Goal: Information Seeking & Learning: Learn about a topic

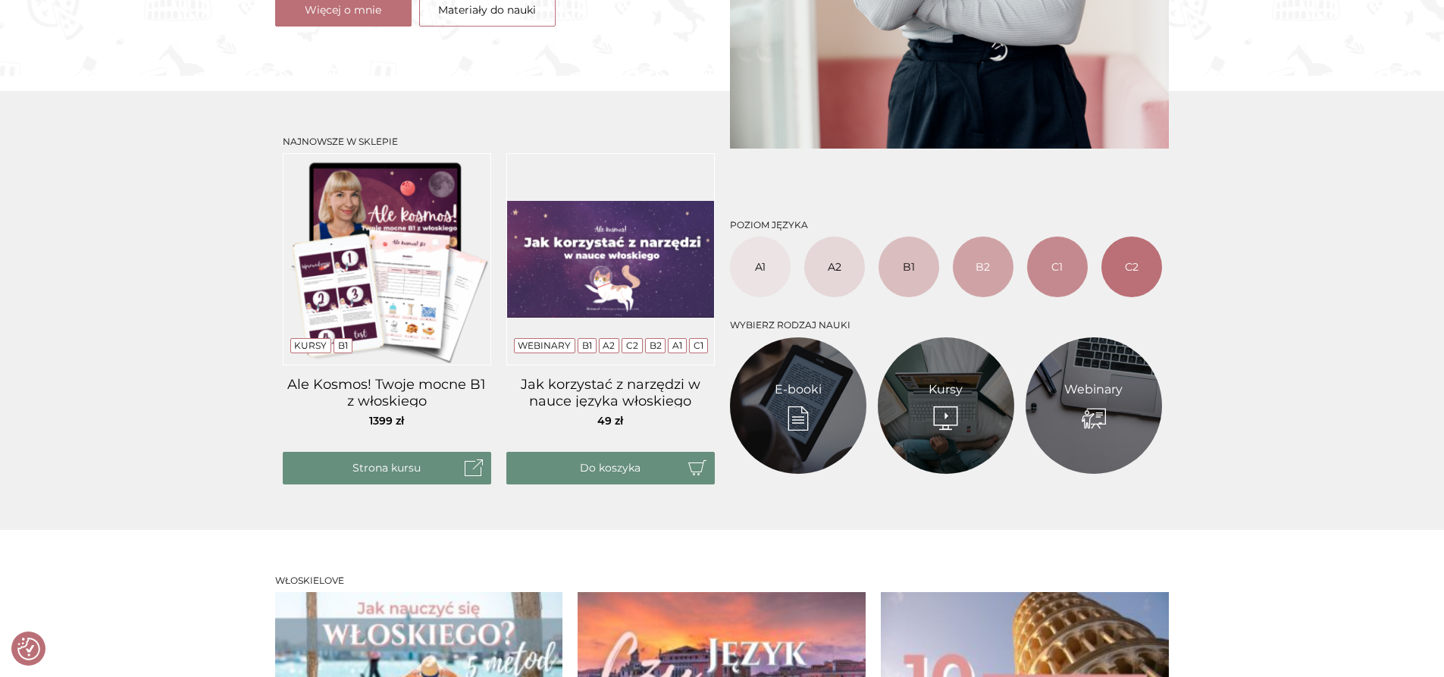
scroll to position [503, 0]
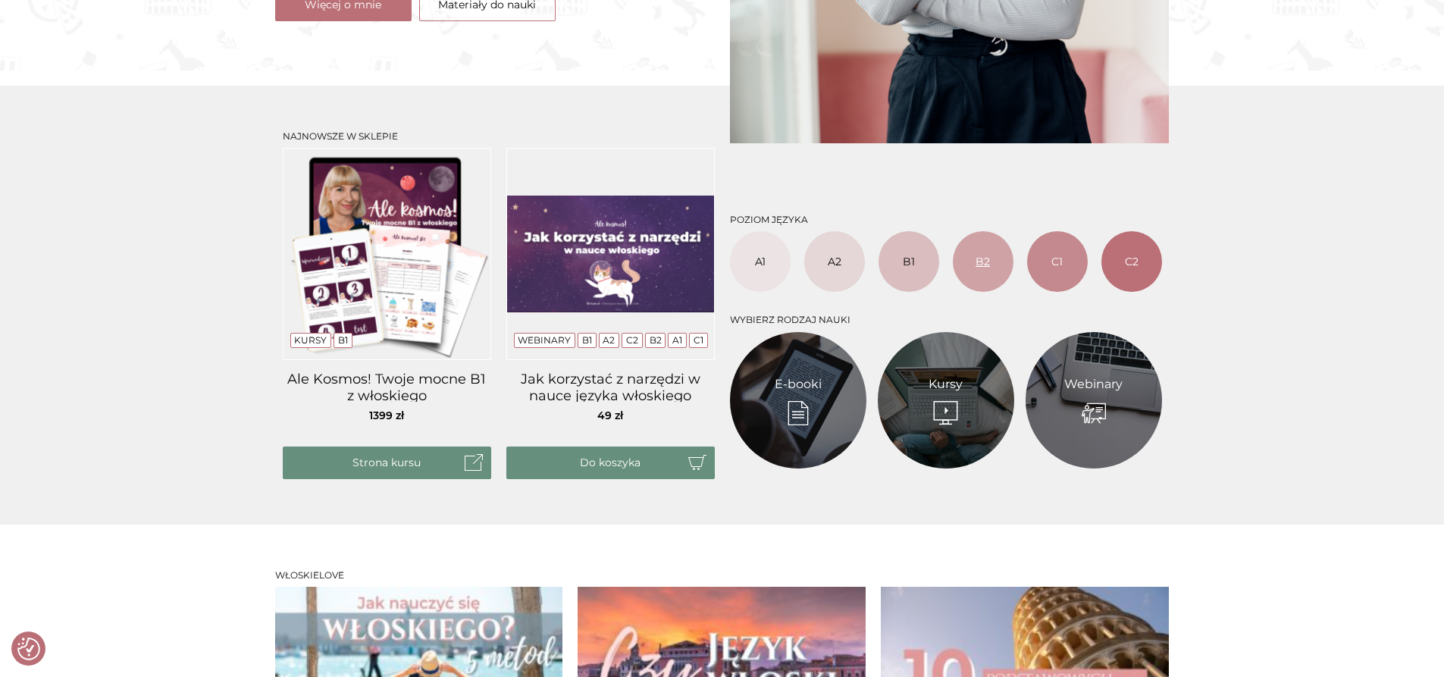
click at [983, 269] on link "B2" at bounding box center [983, 261] width 61 height 61
click at [1132, 264] on link "C2" at bounding box center [1132, 261] width 61 height 61
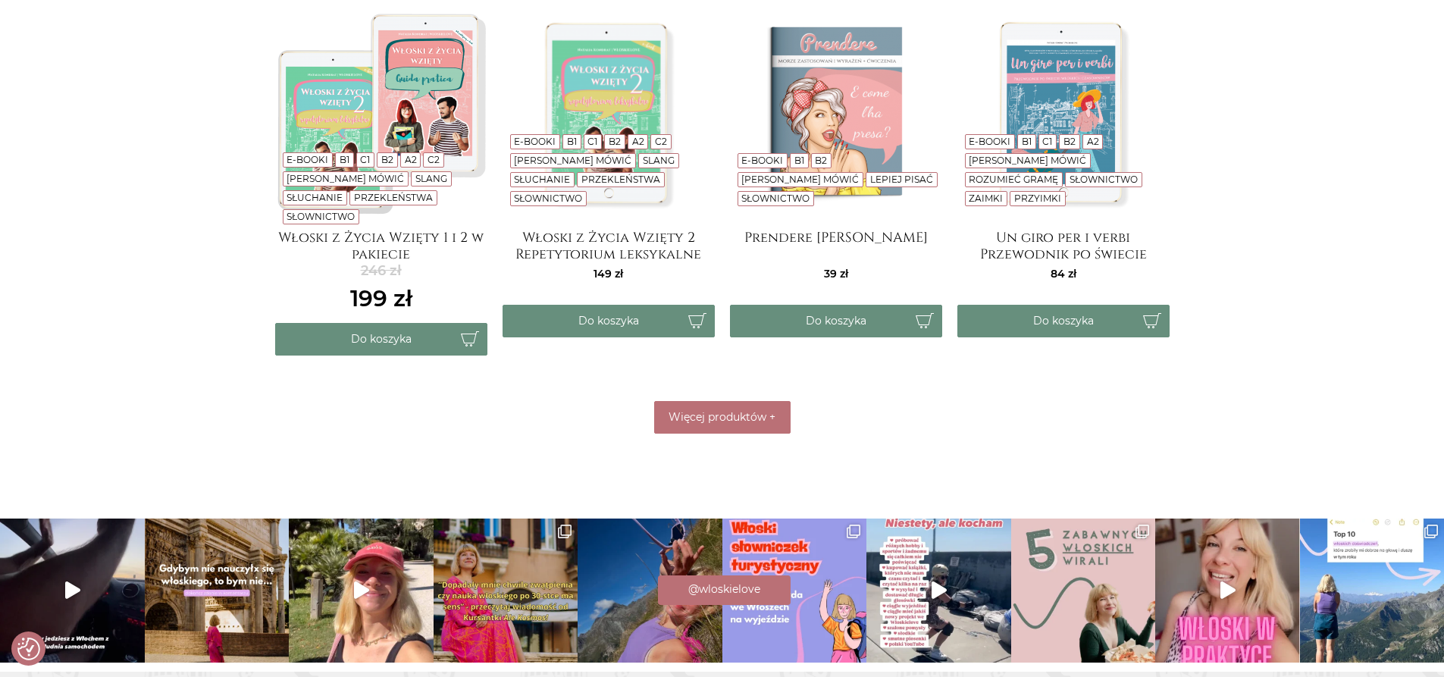
scroll to position [289, 0]
